Goal: Information Seeking & Learning: Compare options

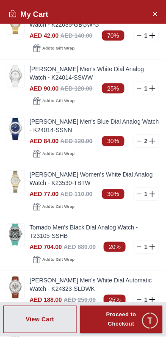
scroll to position [11, 0]
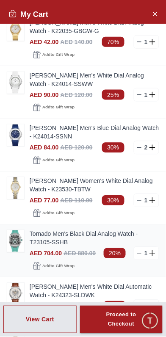
click at [20, 247] on img at bounding box center [15, 242] width 17 height 22
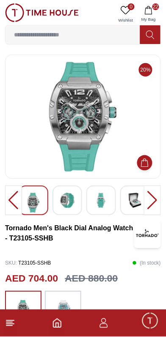
click at [101, 142] on img at bounding box center [83, 117] width 142 height 110
click at [94, 146] on img at bounding box center [83, 117] width 142 height 110
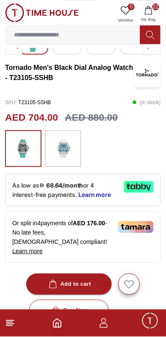
scroll to position [164, 0]
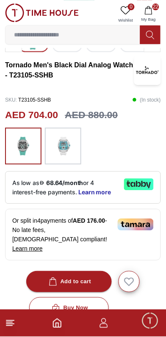
click at [139, 187] on icon at bounding box center [139, 185] width 30 height 12
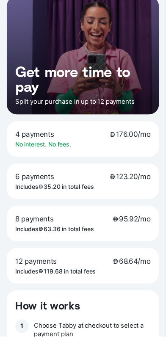
scroll to position [0, 0]
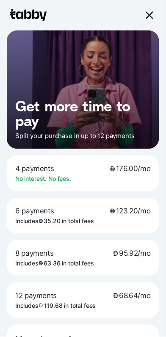
click at [147, 17] on div at bounding box center [149, 15] width 10 height 10
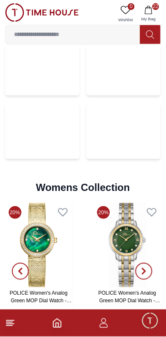
scroll to position [1710, 0]
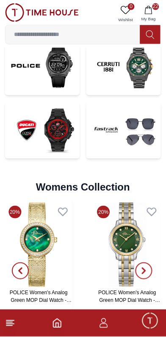
click at [87, 257] on div "25% [PERSON_NAME] Women's Gold Dial Analog Watch -K24502-GCDD AED 120.00 AED 16…" at bounding box center [83, 271] width 156 height 137
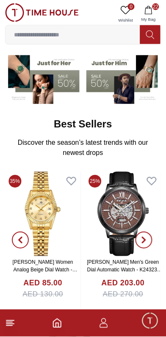
scroll to position [0, 0]
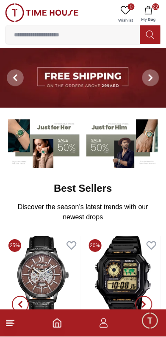
click at [157, 6] on span "22" at bounding box center [156, 6] width 7 height 7
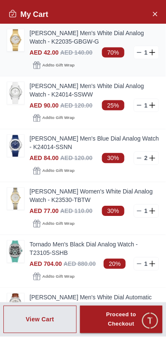
click at [56, 39] on link "[PERSON_NAME] Men's White Dial Analog Watch - K22035-GBGW-G" at bounding box center [95, 37] width 130 height 17
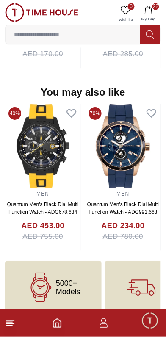
scroll to position [797, 0]
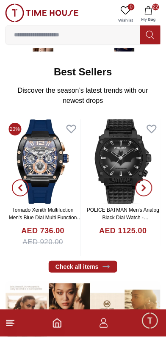
scroll to position [119, 0]
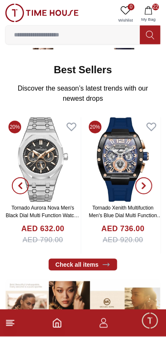
click at [104, 169] on img at bounding box center [124, 159] width 76 height 85
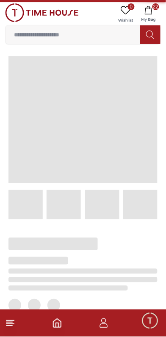
click at [119, 160] on span at bounding box center [82, 119] width 149 height 127
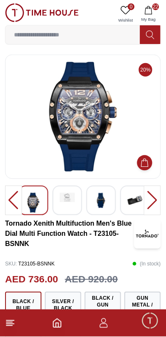
click at [154, 205] on div at bounding box center [152, 201] width 17 height 30
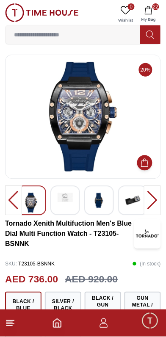
click at [152, 201] on div at bounding box center [152, 201] width 17 height 30
click at [94, 201] on img at bounding box center [99, 200] width 15 height 15
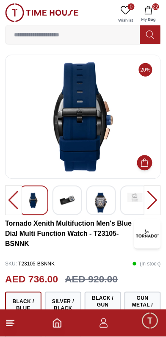
click at [39, 204] on img at bounding box center [33, 200] width 15 height 15
click at [151, 203] on div at bounding box center [152, 201] width 17 height 30
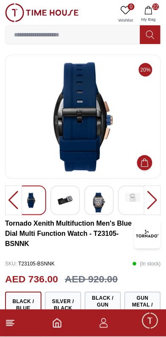
click at [154, 205] on div at bounding box center [152, 201] width 17 height 30
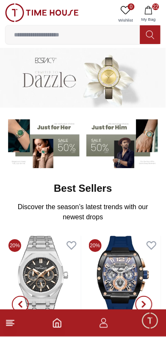
scroll to position [119, 0]
